Goal: Task Accomplishment & Management: Complete application form

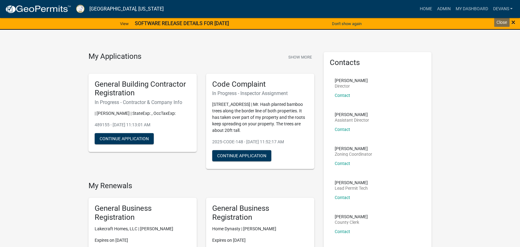
click at [514, 21] on span "×" at bounding box center [513, 22] width 4 height 9
click at [512, 21] on span "×" at bounding box center [513, 22] width 4 height 9
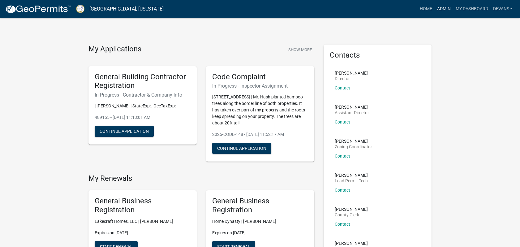
drag, startPoint x: 443, startPoint y: 10, endPoint x: 440, endPoint y: 11, distance: 3.5
click at [443, 10] on link "Admin" at bounding box center [443, 9] width 19 height 12
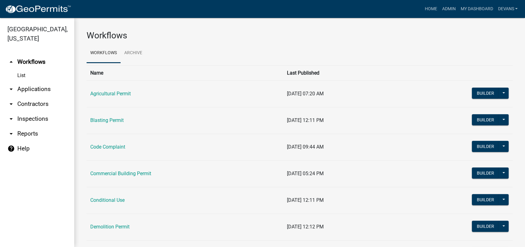
click at [23, 89] on link "arrow_drop_down Applications" at bounding box center [37, 89] width 74 height 15
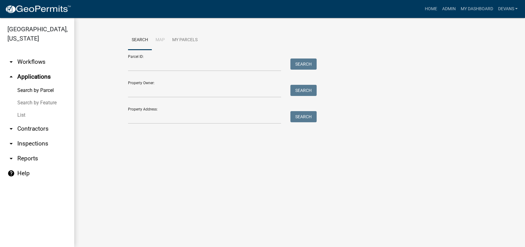
click at [18, 113] on link "List" at bounding box center [37, 115] width 74 height 12
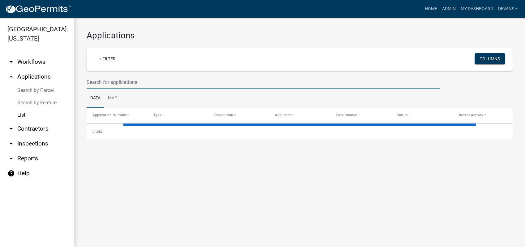
click at [92, 80] on input "text" at bounding box center [264, 82] width 354 height 13
select select "1: 25"
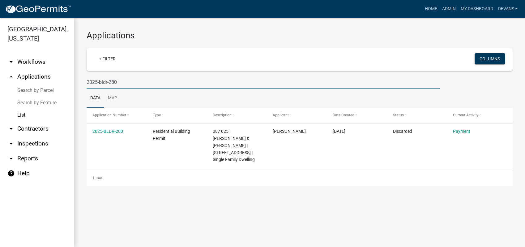
drag, startPoint x: 120, startPoint y: 79, endPoint x: 109, endPoint y: 85, distance: 12.6
click at [109, 85] on input "2025-bldr-280" at bounding box center [264, 82] width 354 height 13
type input "2025-bldr-149"
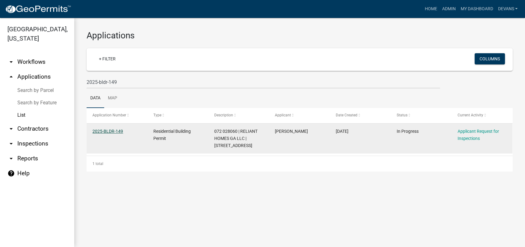
click at [105, 133] on link "2025-BLDR-149" at bounding box center [108, 131] width 31 height 5
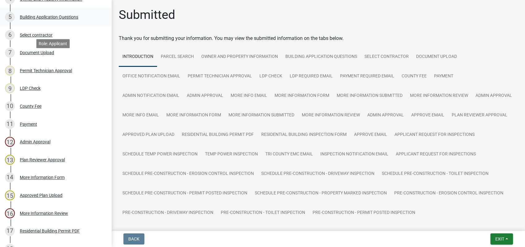
scroll to position [206, 0]
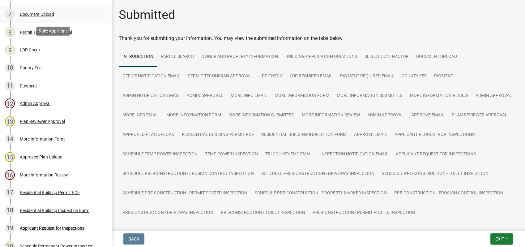
click at [30, 11] on div "7 Document Upload" at bounding box center [53, 14] width 97 height 10
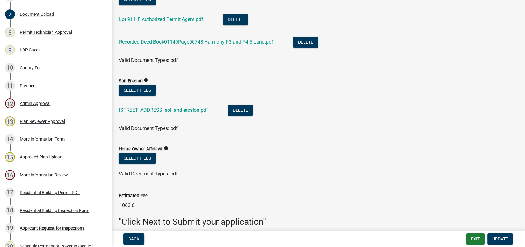
scroll to position [537, 0]
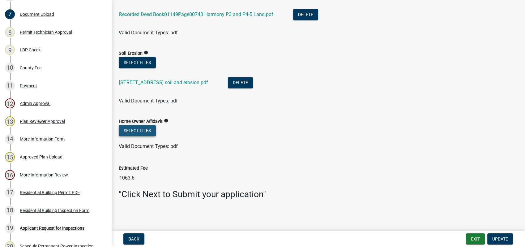
click at [141, 131] on button "Select files" at bounding box center [137, 130] width 37 height 11
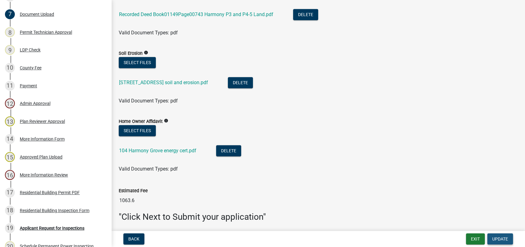
click at [499, 236] on button "Update" at bounding box center [501, 238] width 26 height 11
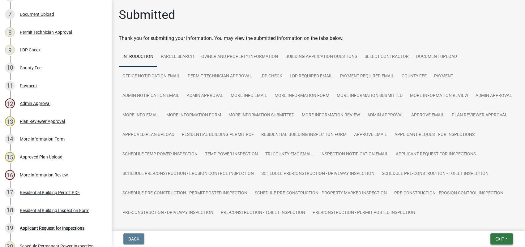
click at [493, 239] on button "Exit" at bounding box center [502, 238] width 23 height 11
click at [478, 225] on button "Save & Exit" at bounding box center [489, 222] width 50 height 15
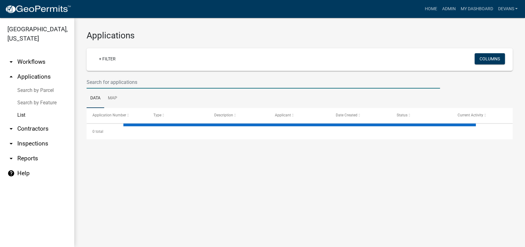
click at [94, 86] on input "text" at bounding box center [264, 82] width 354 height 13
select select "1: 25"
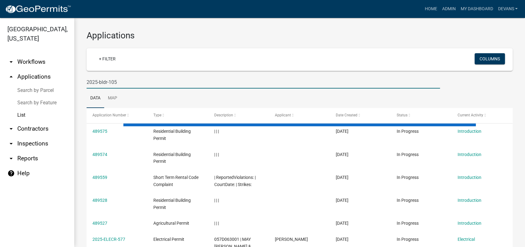
type input "2025-bldr-105"
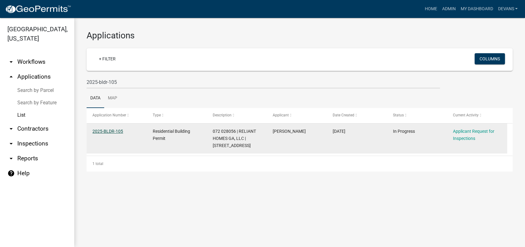
click at [109, 131] on link "2025-BLDR-105" at bounding box center [108, 131] width 31 height 5
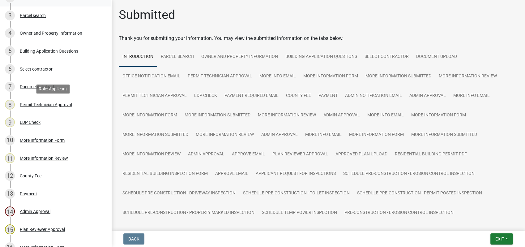
scroll to position [172, 0]
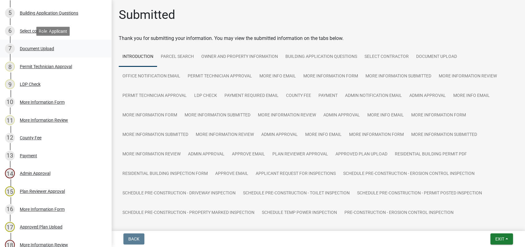
click at [35, 49] on div "Document Upload" at bounding box center [37, 48] width 34 height 4
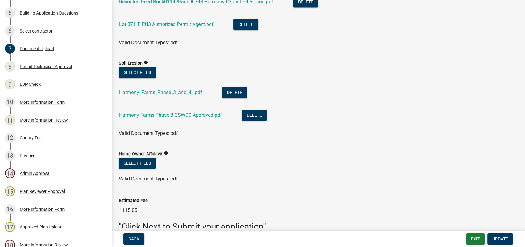
scroll to position [582, 0]
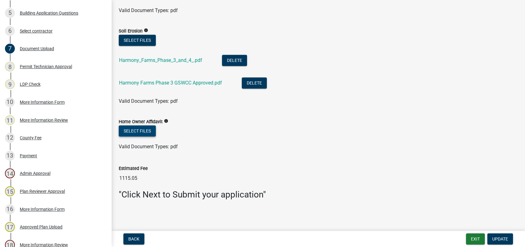
click at [134, 129] on button "Select files" at bounding box center [137, 130] width 37 height 11
click at [134, 133] on button "Select files" at bounding box center [137, 130] width 37 height 11
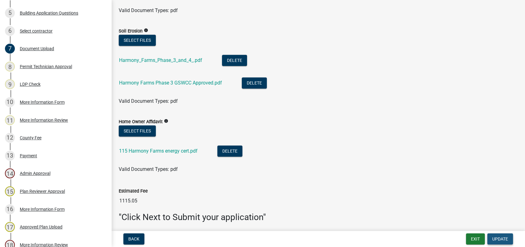
click at [498, 240] on span "Update" at bounding box center [501, 238] width 16 height 5
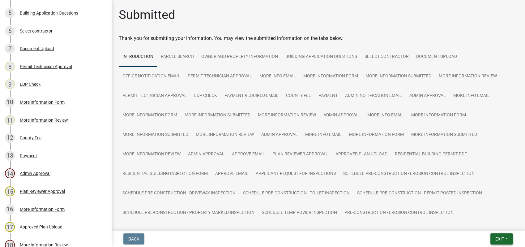
click at [498, 239] on span "Exit" at bounding box center [500, 238] width 9 height 5
click at [490, 222] on button "Save & Exit" at bounding box center [489, 222] width 50 height 15
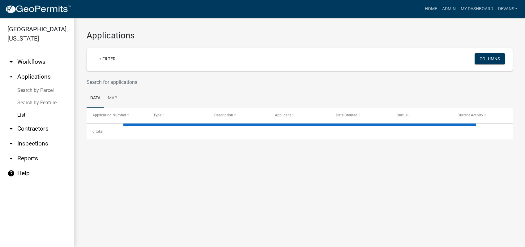
select select "1: 25"
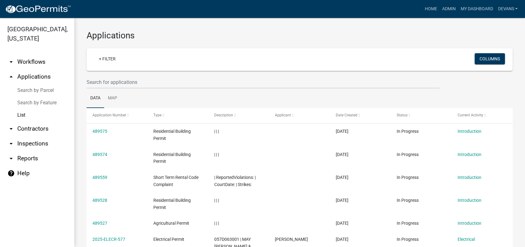
click at [35, 61] on link "arrow_drop_down Workflows" at bounding box center [37, 61] width 74 height 15
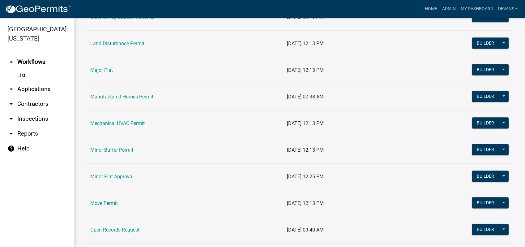
scroll to position [481, 0]
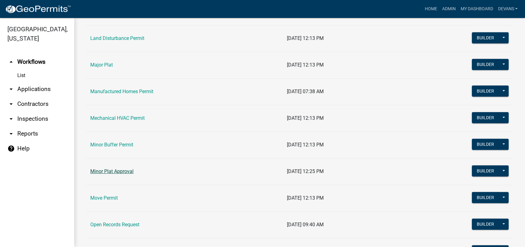
click at [104, 170] on link "Minor Plat Approval" at bounding box center [111, 171] width 43 height 6
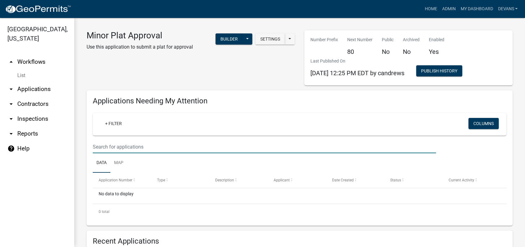
click at [130, 142] on input "text" at bounding box center [264, 146] width 343 height 13
type input "048 065"
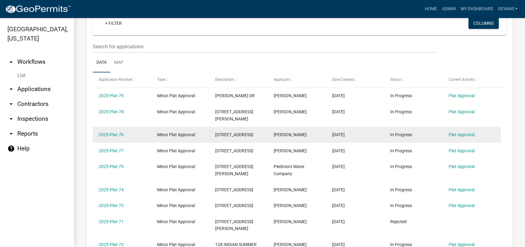
scroll to position [275, 0]
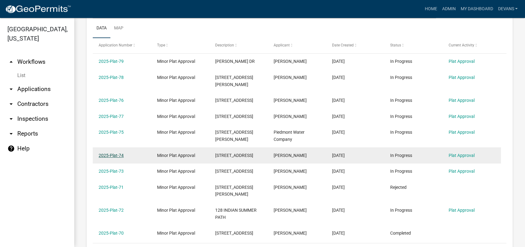
click at [109, 155] on link "2025-Plat-74" at bounding box center [111, 155] width 25 height 5
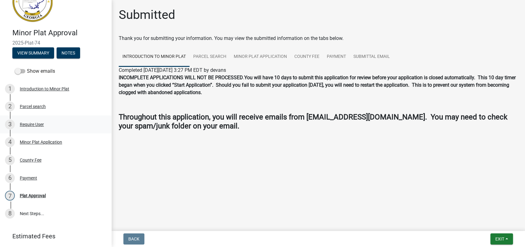
scroll to position [58, 0]
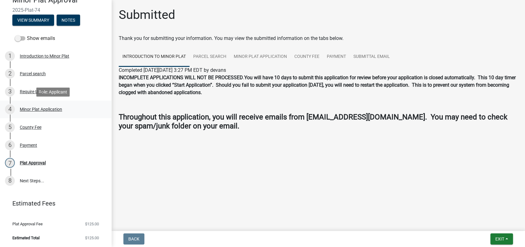
click at [40, 111] on div "4 Minor Plat Application" at bounding box center [53, 109] width 97 height 10
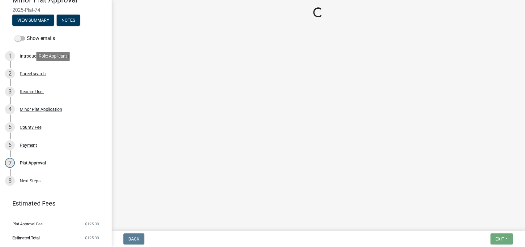
select select "a6b90f04-145f-43dc-a4e6-6d5ec8e28ec9"
select select "83394b22-4a11-496c-8e5c-75ade2e72faf"
select select "469c5908-2854-42d5-89ed-bee7fc26529e"
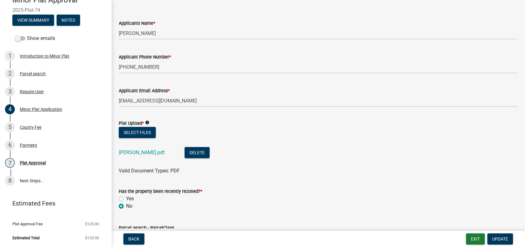
scroll to position [34, 0]
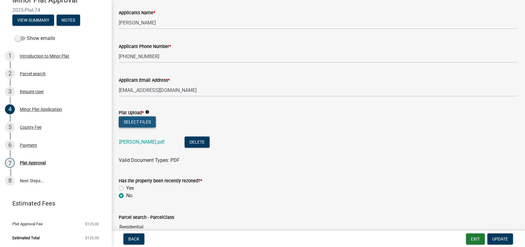
click at [129, 121] on button "Select files" at bounding box center [137, 121] width 37 height 11
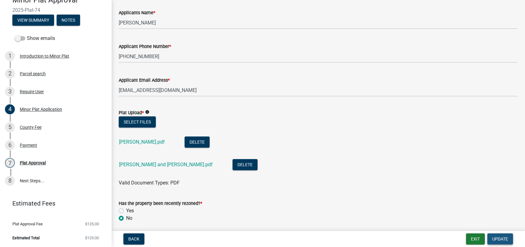
click at [497, 239] on span "Update" at bounding box center [501, 238] width 16 height 5
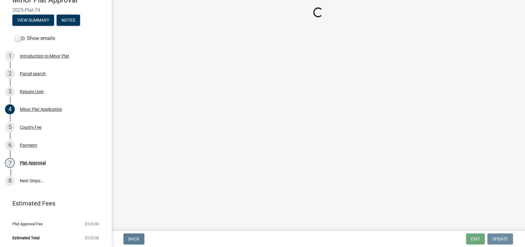
scroll to position [0, 0]
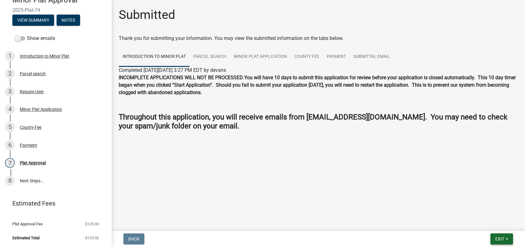
click at [500, 236] on span "Exit" at bounding box center [500, 238] width 9 height 5
click at [500, 224] on button "Save & Exit" at bounding box center [489, 222] width 50 height 15
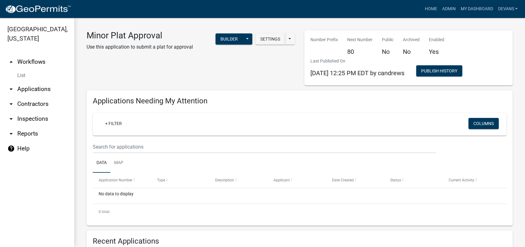
click at [27, 88] on link "arrow_drop_down Applications" at bounding box center [37, 89] width 74 height 15
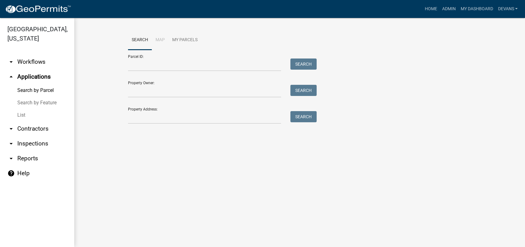
click at [20, 115] on link "List" at bounding box center [37, 115] width 74 height 12
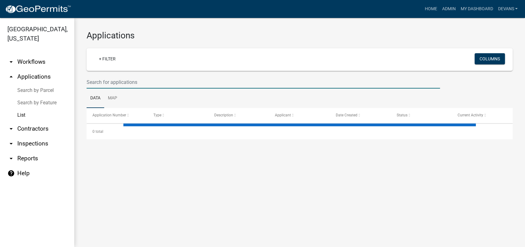
click at [117, 82] on input "text" at bounding box center [264, 82] width 354 height 13
select select "1: 25"
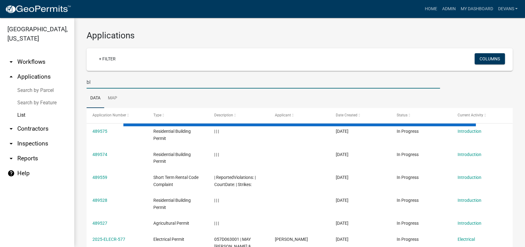
type input "b"
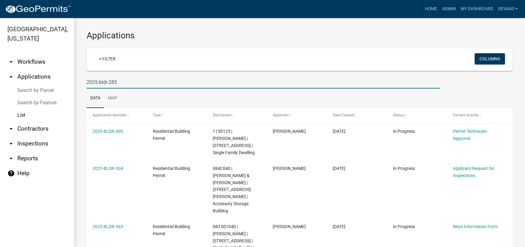
type input "2025-bldr-285"
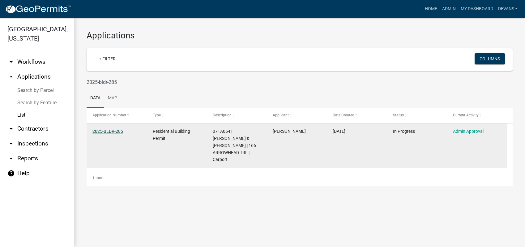
click at [114, 129] on link "2025-BLDR-285" at bounding box center [108, 131] width 31 height 5
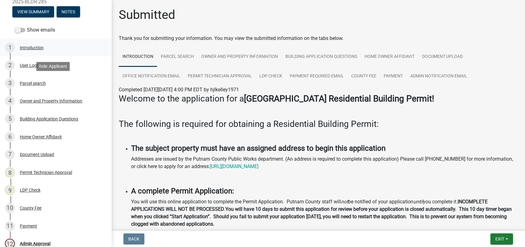
scroll to position [69, 0]
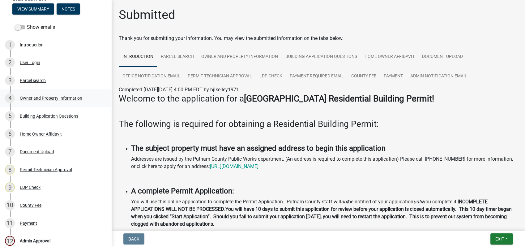
click at [43, 100] on div "Owner and Property Information" at bounding box center [51, 98] width 62 height 4
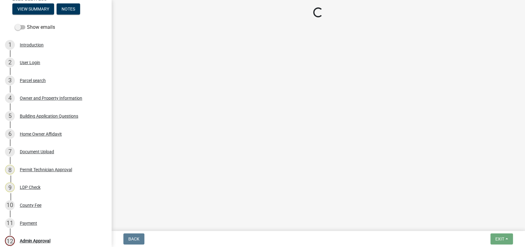
select select "34fe85c2-5f76-4343-b6bb-8ca387e0bed7"
select select "83394b22-4a11-496c-8e5c-75ade2e72faf"
select select "ece5c1a9-df30-4702-9587-5deee23533b7"
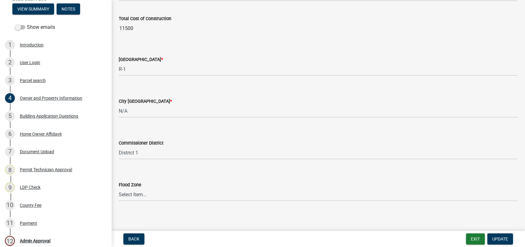
scroll to position [1047, 0]
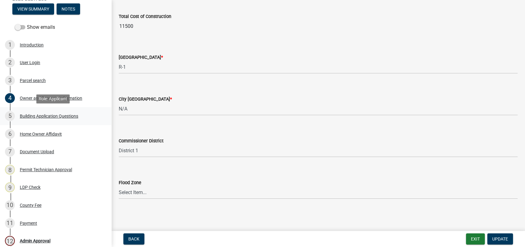
click at [45, 116] on div "Building Application Questions" at bounding box center [49, 116] width 58 height 4
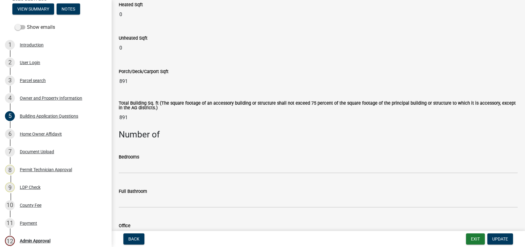
scroll to position [275, 0]
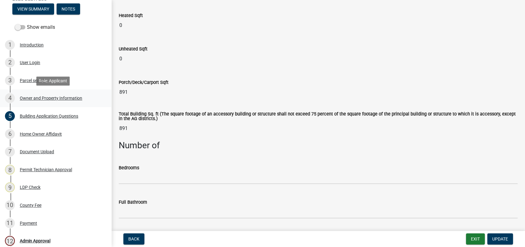
click at [58, 98] on div "Owner and Property Information" at bounding box center [51, 98] width 62 height 4
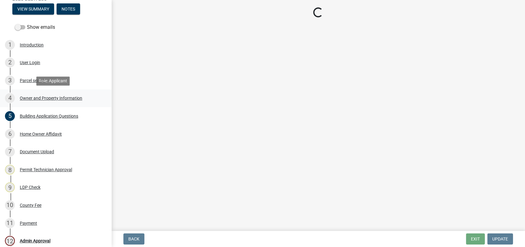
scroll to position [0, 0]
select select "34fe85c2-5f76-4343-b6bb-8ca387e0bed7"
select select "83394b22-4a11-496c-8e5c-75ade2e72faf"
select select "ece5c1a9-df30-4702-9587-5deee23533b7"
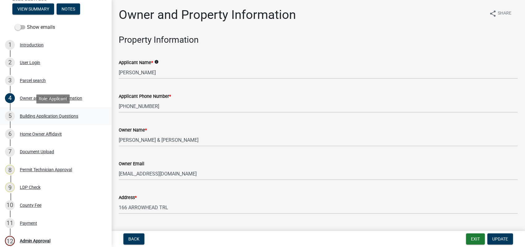
click at [56, 116] on div "Building Application Questions" at bounding box center [49, 116] width 58 height 4
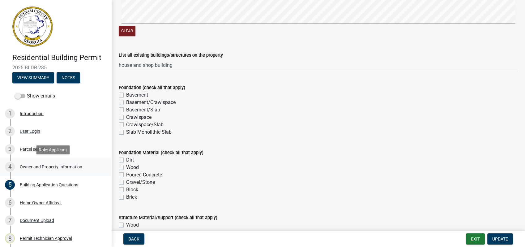
click at [43, 164] on div "4 Owner and Property Information" at bounding box center [53, 167] width 97 height 10
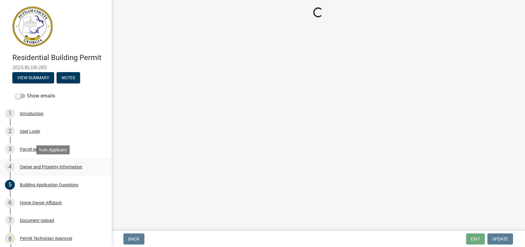
select select "34fe85c2-5f76-4343-b6bb-8ca387e0bed7"
select select "83394b22-4a11-496c-8e5c-75ade2e72faf"
select select "ece5c1a9-df30-4702-9587-5deee23533b7"
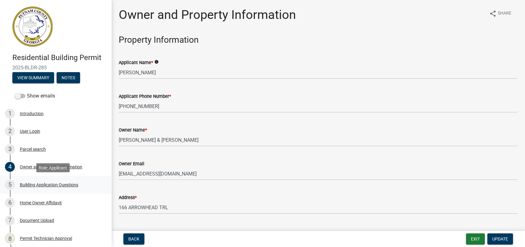
click at [59, 184] on div "Building Application Questions" at bounding box center [49, 185] width 58 height 4
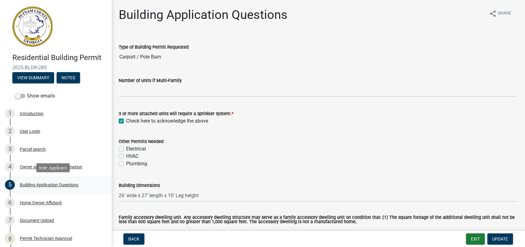
click at [39, 183] on div "Building Application Questions" at bounding box center [49, 185] width 58 height 4
click at [37, 166] on div "Owner and Property Information" at bounding box center [51, 167] width 62 height 4
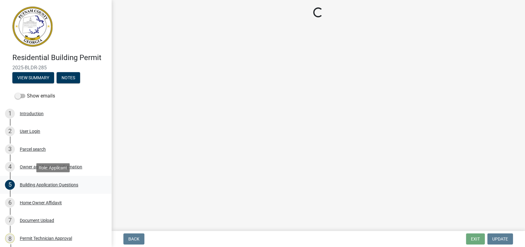
select select "34fe85c2-5f76-4343-b6bb-8ca387e0bed7"
select select "83394b22-4a11-496c-8e5c-75ade2e72faf"
select select "ece5c1a9-df30-4702-9587-5deee23533b7"
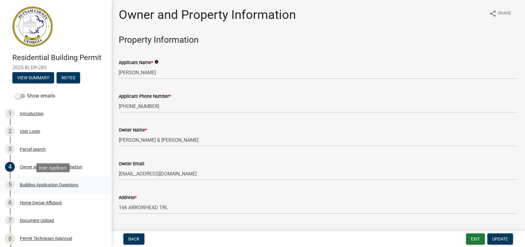
click at [37, 185] on div "Building Application Questions" at bounding box center [49, 185] width 58 height 4
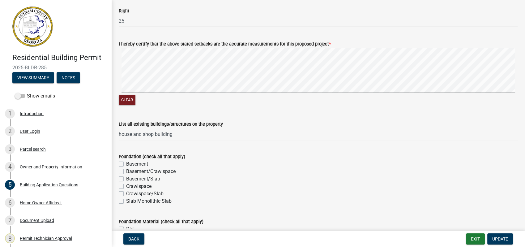
scroll to position [963, 0]
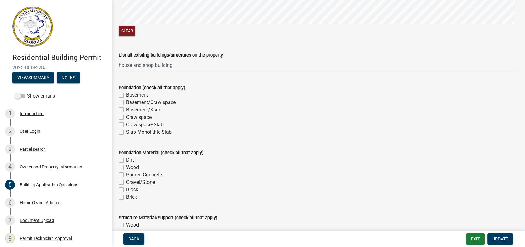
click at [126, 131] on label "Slab Monolithic Slab" at bounding box center [148, 131] width 45 height 7
click at [126, 131] on input "Slab Monolithic Slab" at bounding box center [128, 130] width 4 height 4
checkbox input "true"
checkbox input "false"
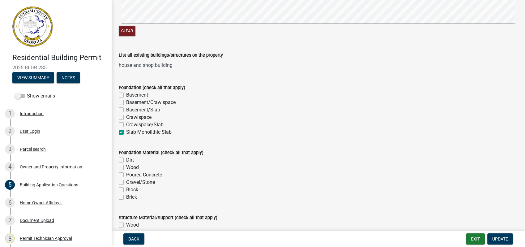
checkbox input "false"
checkbox input "true"
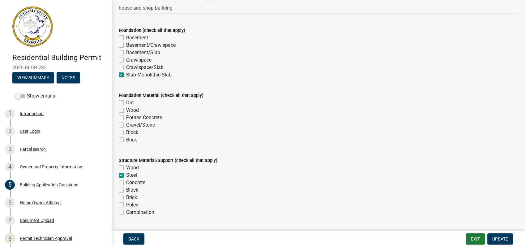
scroll to position [1031, 0]
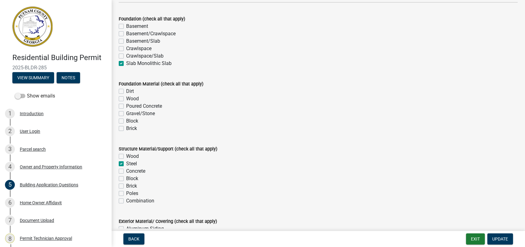
click at [126, 107] on label "Poured Concrete" at bounding box center [144, 105] width 36 height 7
click at [126, 106] on input "Poured Concrete" at bounding box center [128, 104] width 4 height 4
checkbox input "true"
checkbox input "false"
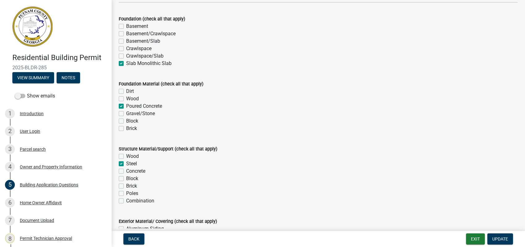
checkbox input "true"
checkbox input "false"
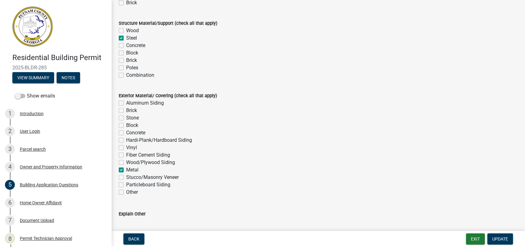
scroll to position [1169, 0]
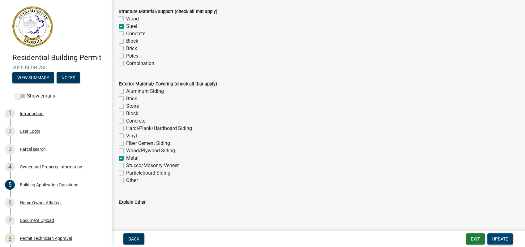
click at [499, 238] on span "Update" at bounding box center [501, 238] width 16 height 5
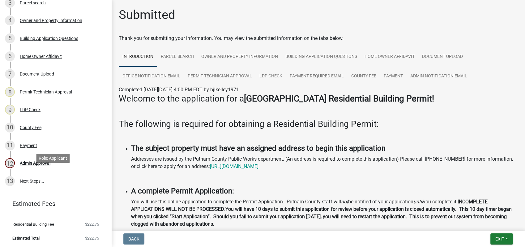
scroll to position [78, 0]
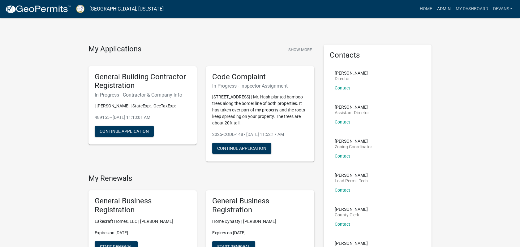
click at [441, 8] on link "Admin" at bounding box center [443, 9] width 19 height 12
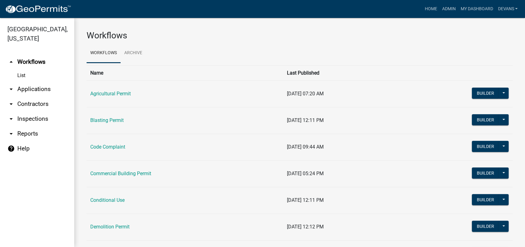
click at [37, 85] on link "arrow_drop_down Applications" at bounding box center [37, 89] width 74 height 15
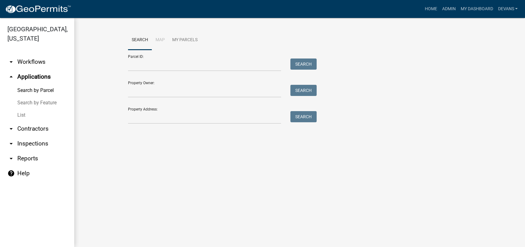
click at [28, 117] on link "List" at bounding box center [37, 115] width 74 height 12
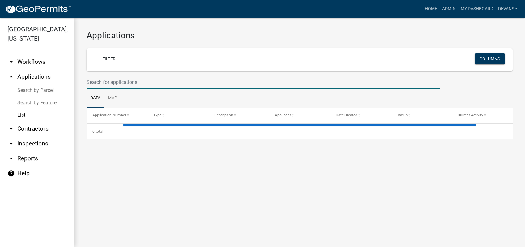
click at [134, 80] on input "text" at bounding box center [264, 82] width 354 height 13
select select "1: 25"
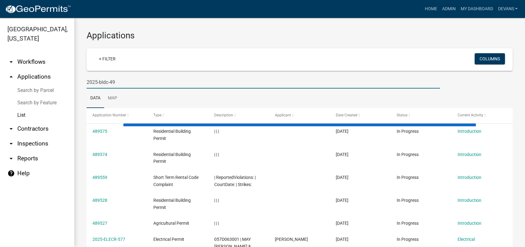
type input "2025-bldc-49"
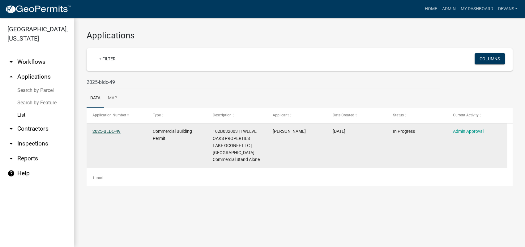
click at [107, 131] on link "2025-BLDC-49" at bounding box center [107, 131] width 28 height 5
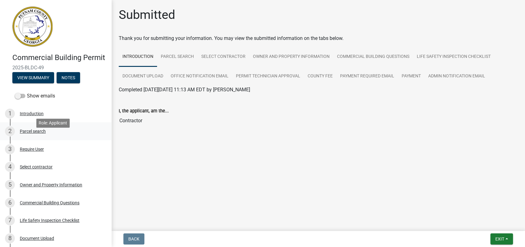
click at [31, 133] on div "Parcel search" at bounding box center [33, 131] width 26 height 4
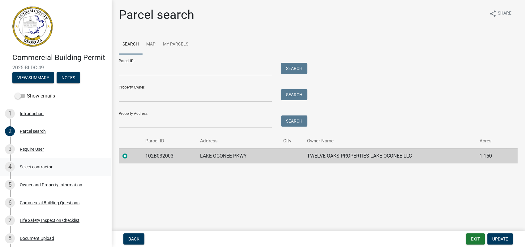
click at [42, 169] on div "Select contractor" at bounding box center [36, 167] width 33 height 4
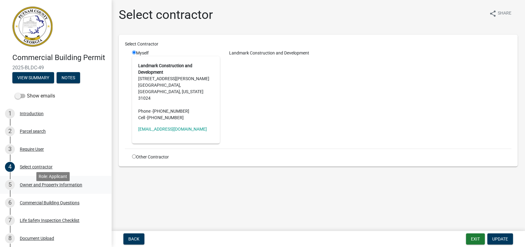
click at [42, 187] on div "Owner and Property Information" at bounding box center [51, 185] width 62 height 4
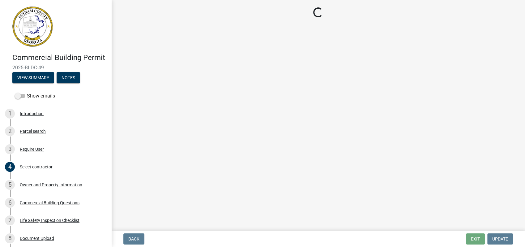
select select "a11fa51f-b34d-496b-ab35-5fd1b53a4648"
select select "83394b22-4a11-496c-8e5c-75ade2e72faf"
select select "469c5908-2854-42d5-89ed-bee7fc26529e"
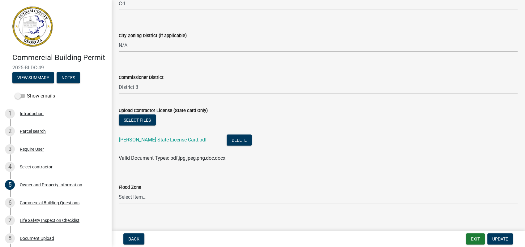
scroll to position [1119, 0]
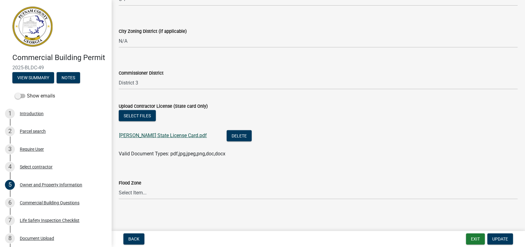
click at [168, 134] on link "[PERSON_NAME] State License Card.pdf" at bounding box center [163, 135] width 88 height 6
click at [55, 205] on div "Commercial Building Questions" at bounding box center [50, 202] width 60 height 4
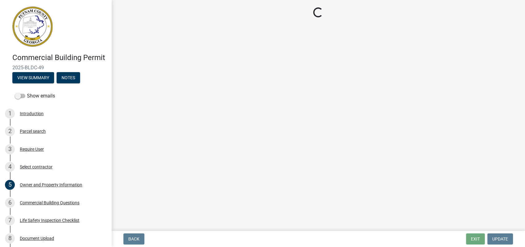
select select "a2980a8e-1e7c-4bd1-9958-7ae80455de28"
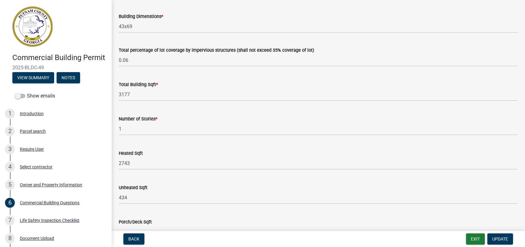
scroll to position [481, 0]
